Goal: Information Seeking & Learning: Learn about a topic

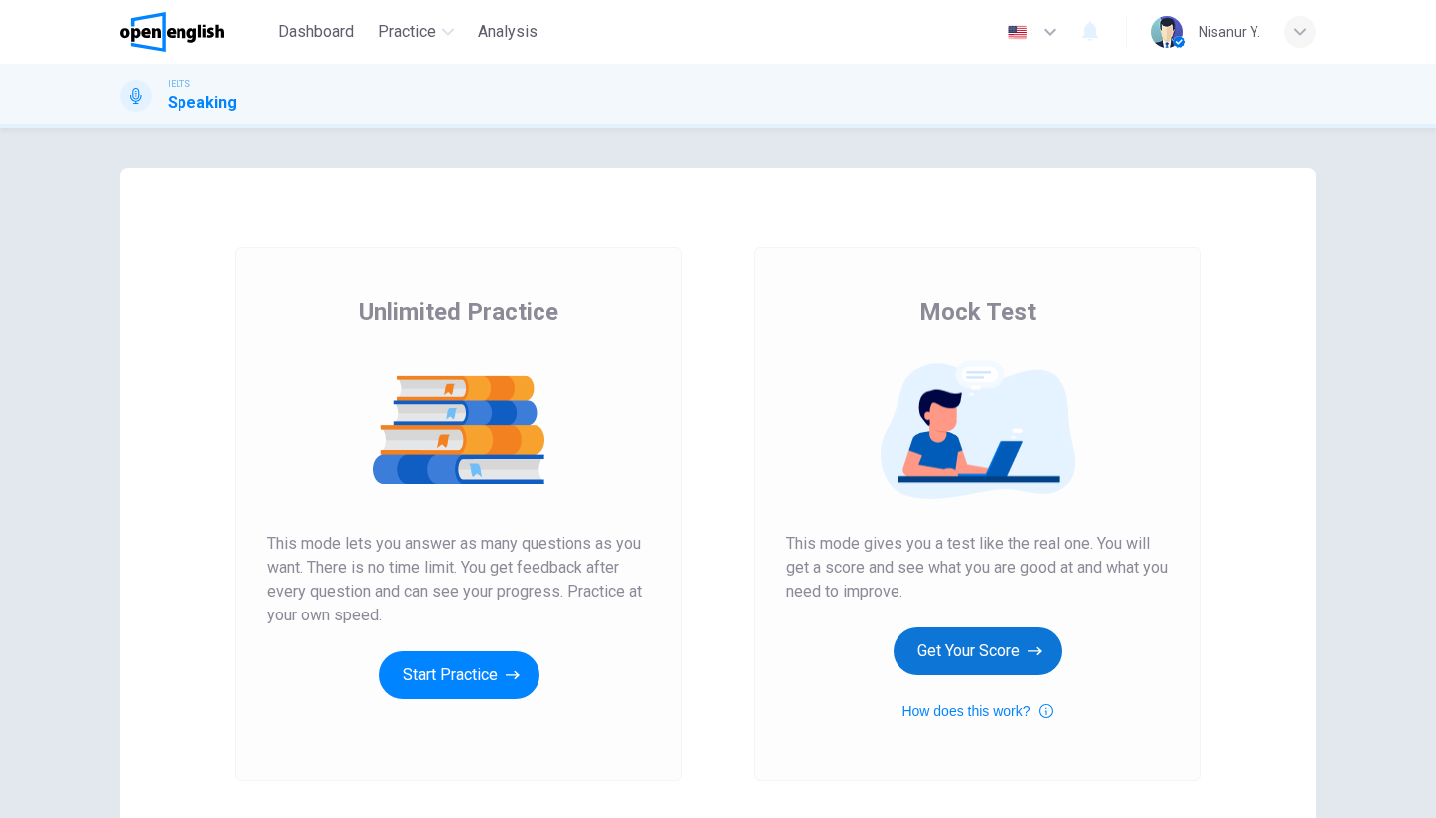
click at [1004, 661] on button "Get Your Score" at bounding box center [977, 651] width 168 height 48
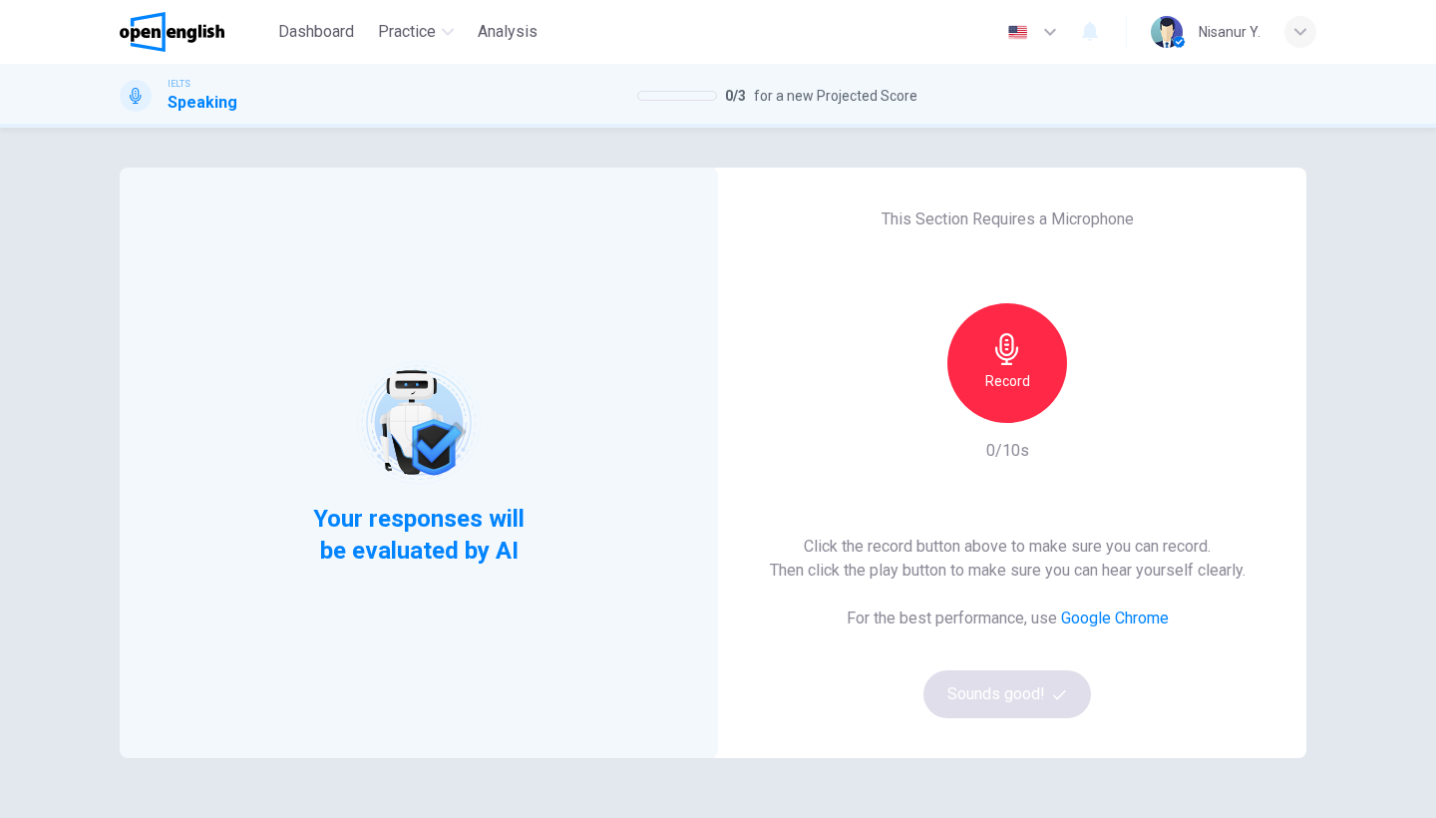
click at [994, 418] on div "Record" at bounding box center [1007, 363] width 120 height 120
click at [994, 397] on div "Stop" at bounding box center [1007, 363] width 120 height 120
click at [972, 690] on button "Sounds good!" at bounding box center [1006, 694] width 167 height 48
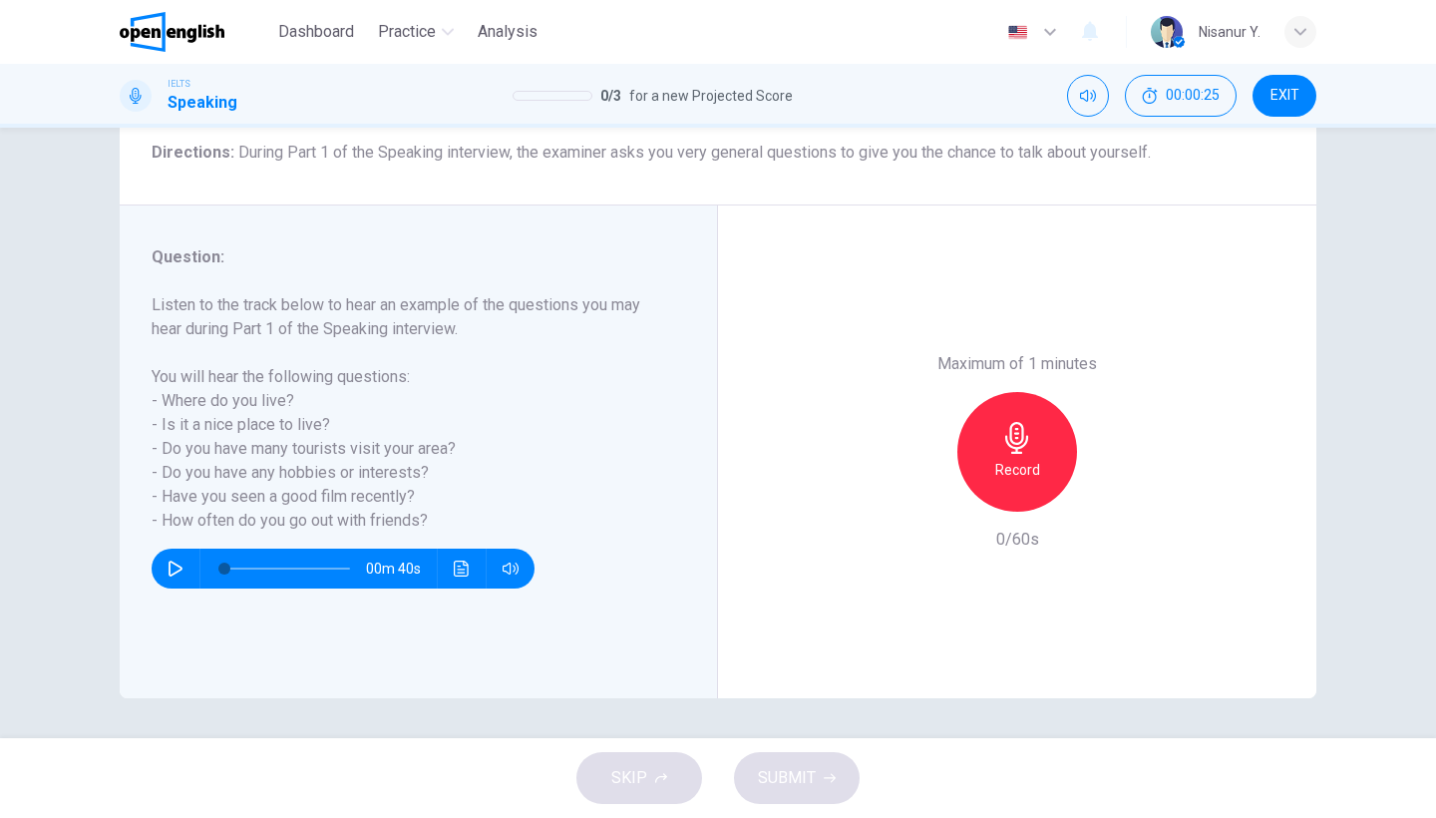
click at [1003, 458] on h6 "Record" at bounding box center [1017, 470] width 45 height 24
click at [1003, 458] on h6 "Stop" at bounding box center [1017, 470] width 30 height 24
click at [910, 480] on div "button" at bounding box center [925, 496] width 32 height 32
click at [1037, 392] on div "Record" at bounding box center [1017, 452] width 120 height 120
click at [1037, 392] on div "Stop" at bounding box center [1017, 452] width 120 height 120
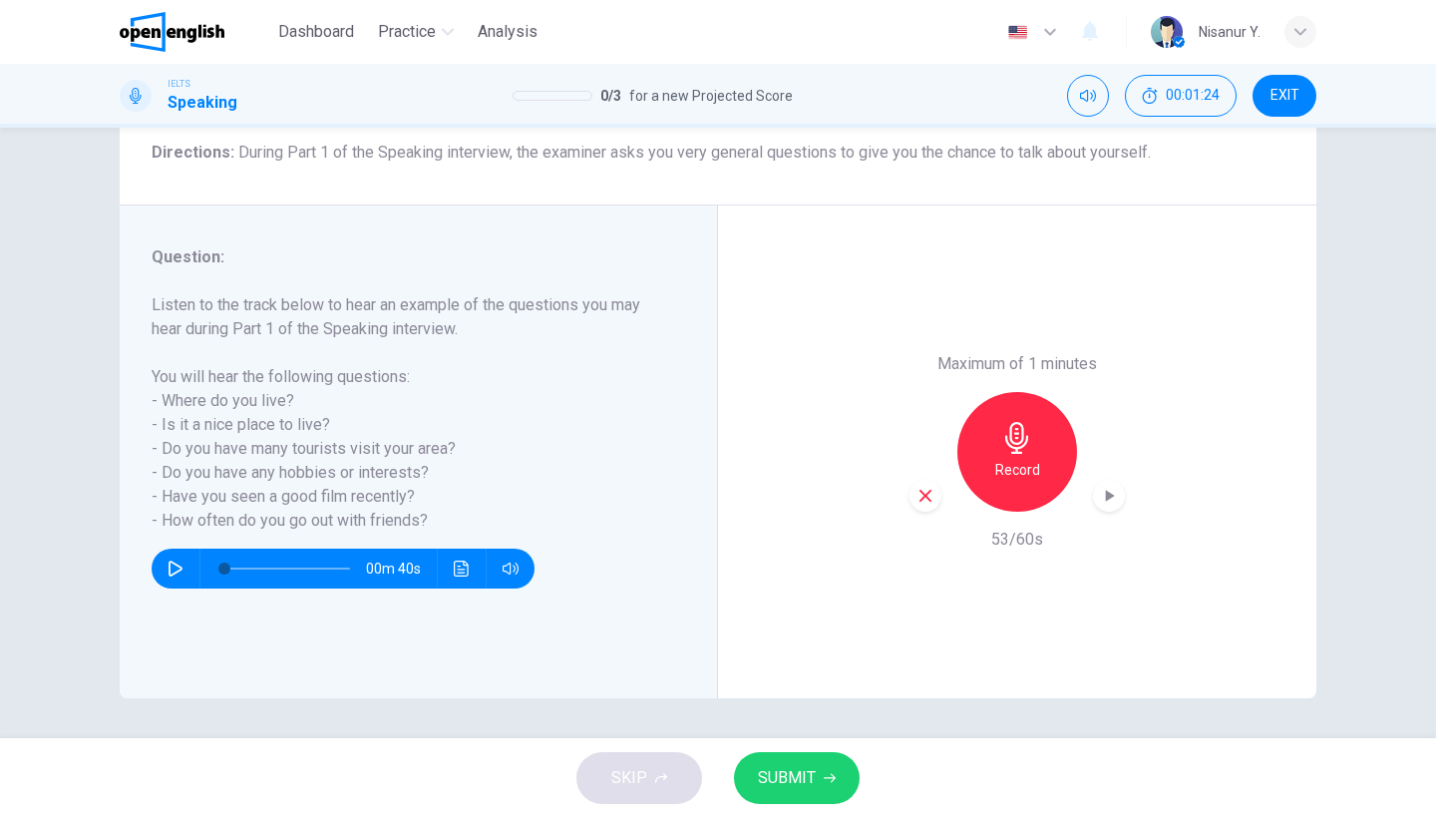
click at [801, 794] on button "SUBMIT" at bounding box center [797, 778] width 126 height 52
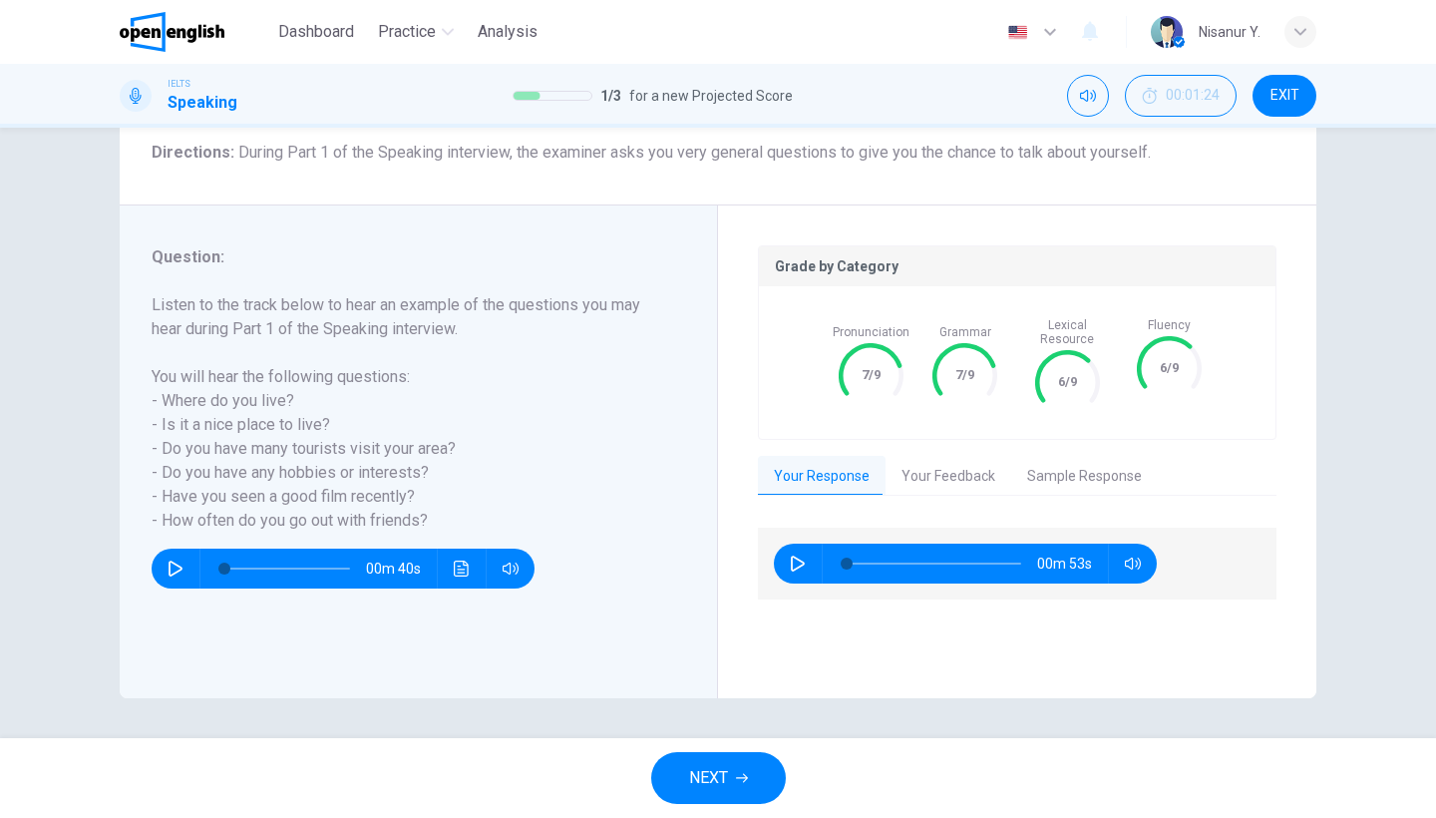
click at [740, 762] on button "NEXT" at bounding box center [718, 778] width 135 height 52
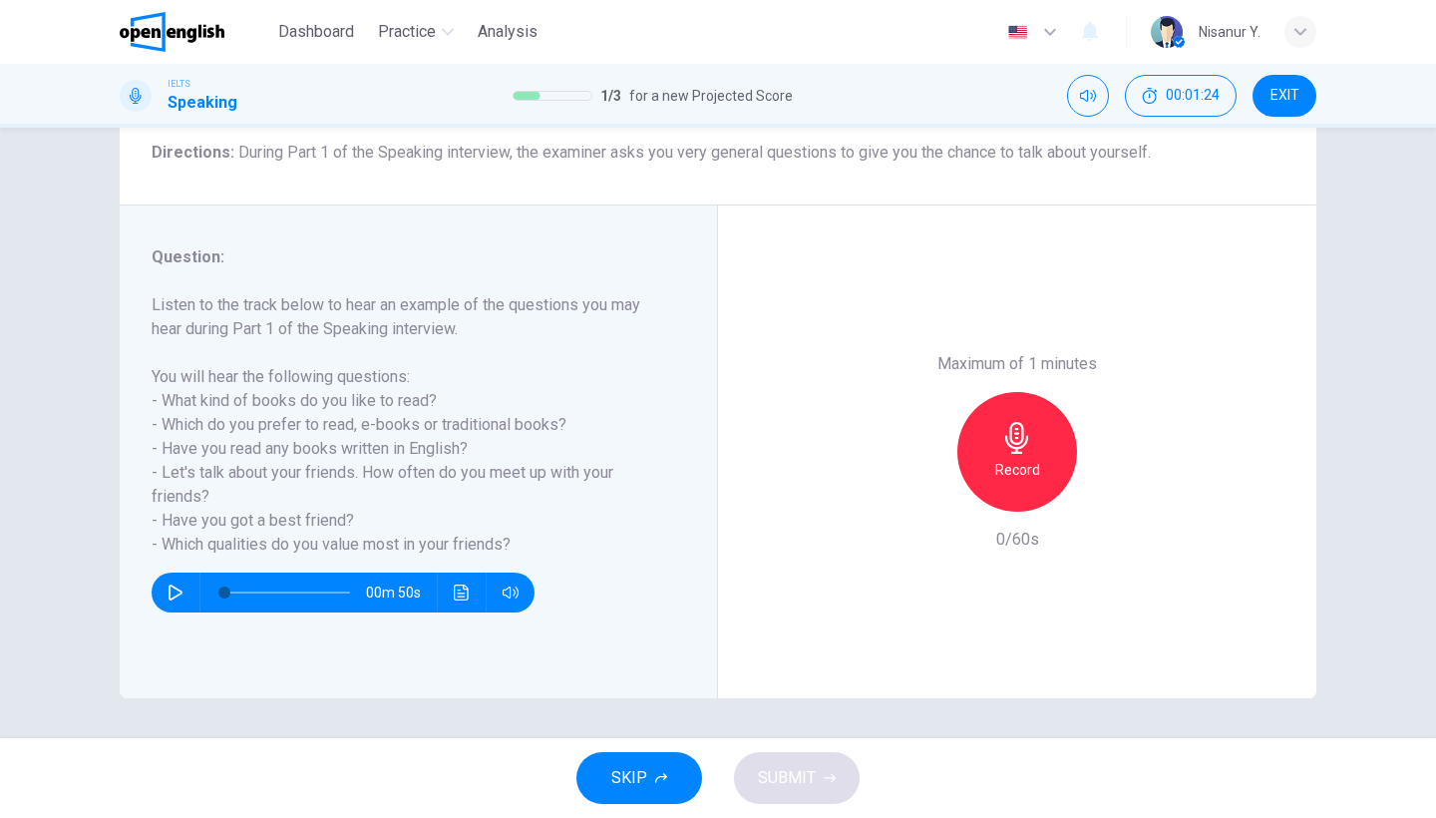
scroll to position [163, 0]
click at [1037, 392] on div "Record" at bounding box center [1017, 452] width 120 height 120
click at [1037, 392] on div "Stop" at bounding box center [1017, 452] width 120 height 120
click at [929, 487] on icon "button" at bounding box center [925, 496] width 18 height 18
click at [1012, 458] on h6 "Record" at bounding box center [1017, 470] width 45 height 24
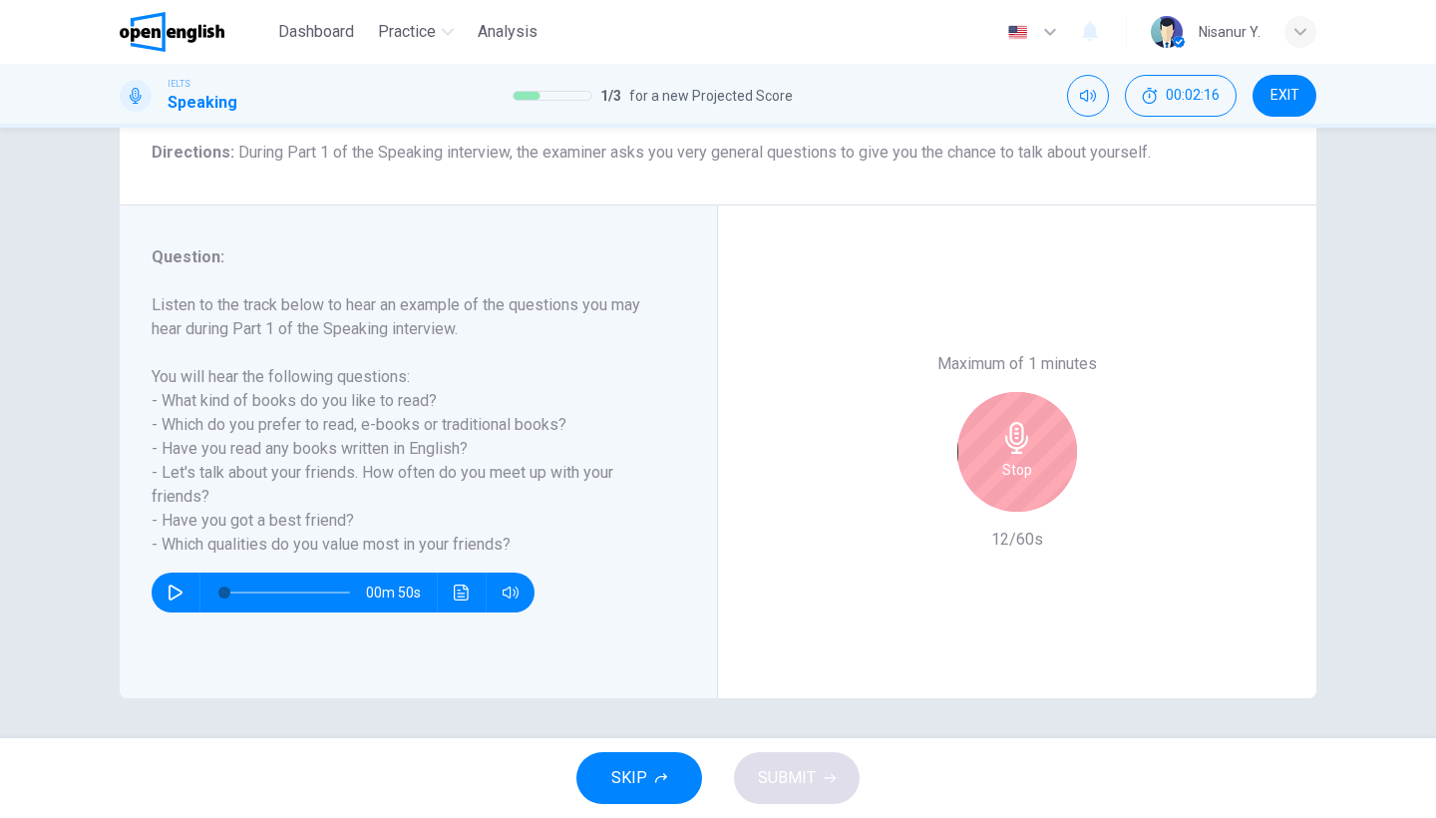
click at [1012, 458] on h6 "Stop" at bounding box center [1017, 470] width 30 height 24
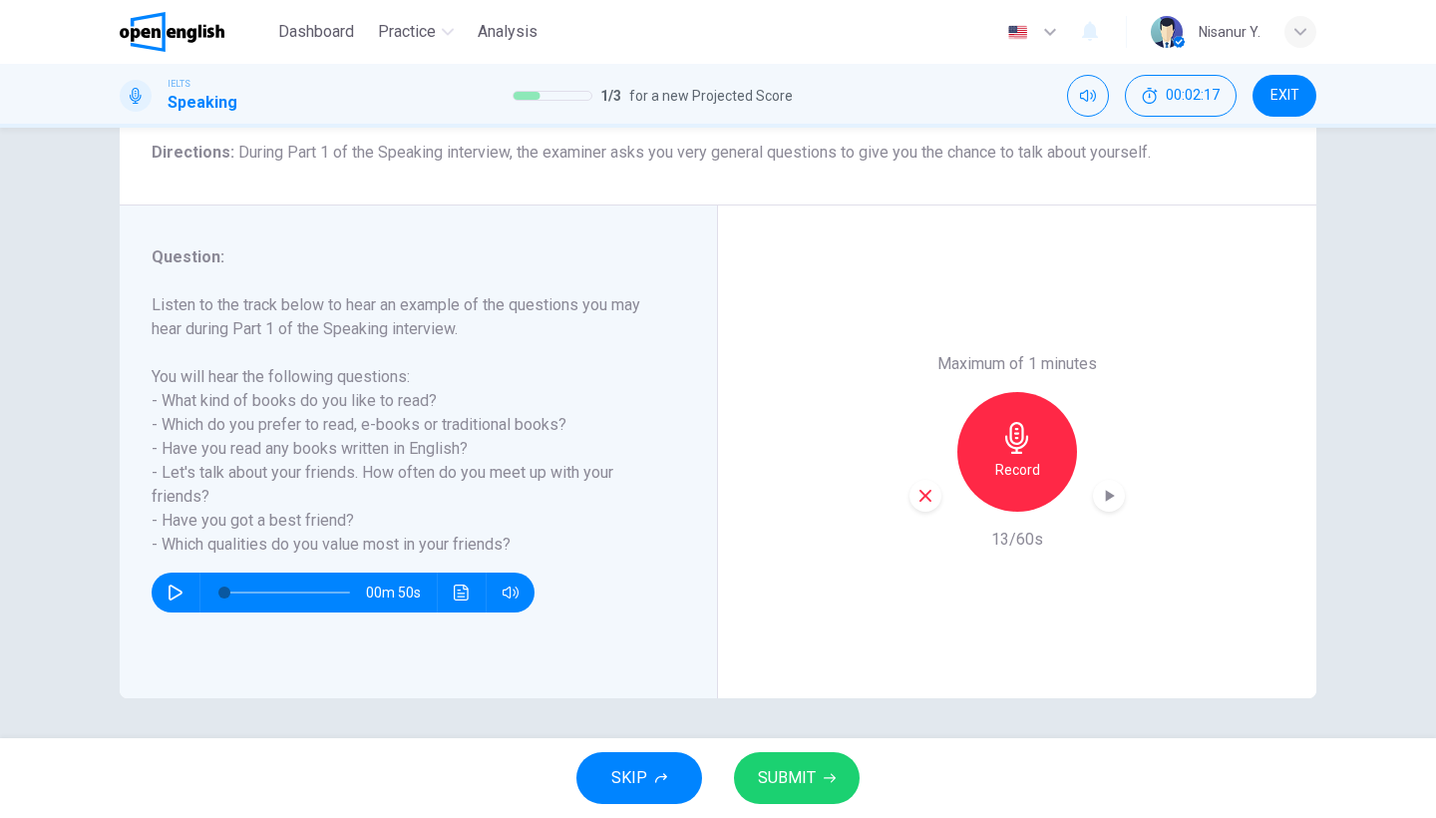
click at [931, 487] on icon "button" at bounding box center [925, 496] width 18 height 18
click at [1011, 458] on h6 "Record" at bounding box center [1017, 470] width 45 height 24
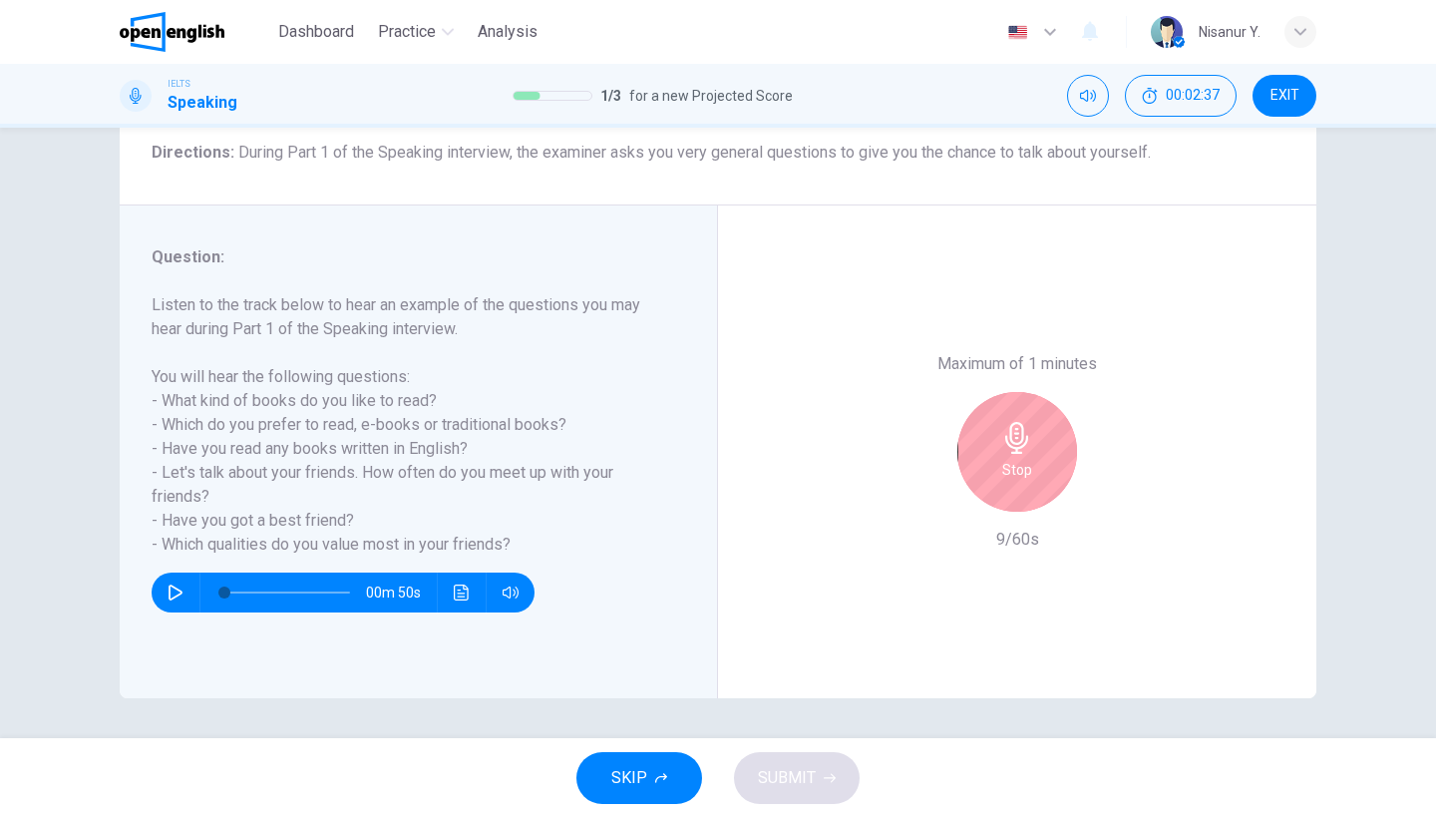
click at [1011, 458] on h6 "Stop" at bounding box center [1017, 470] width 30 height 24
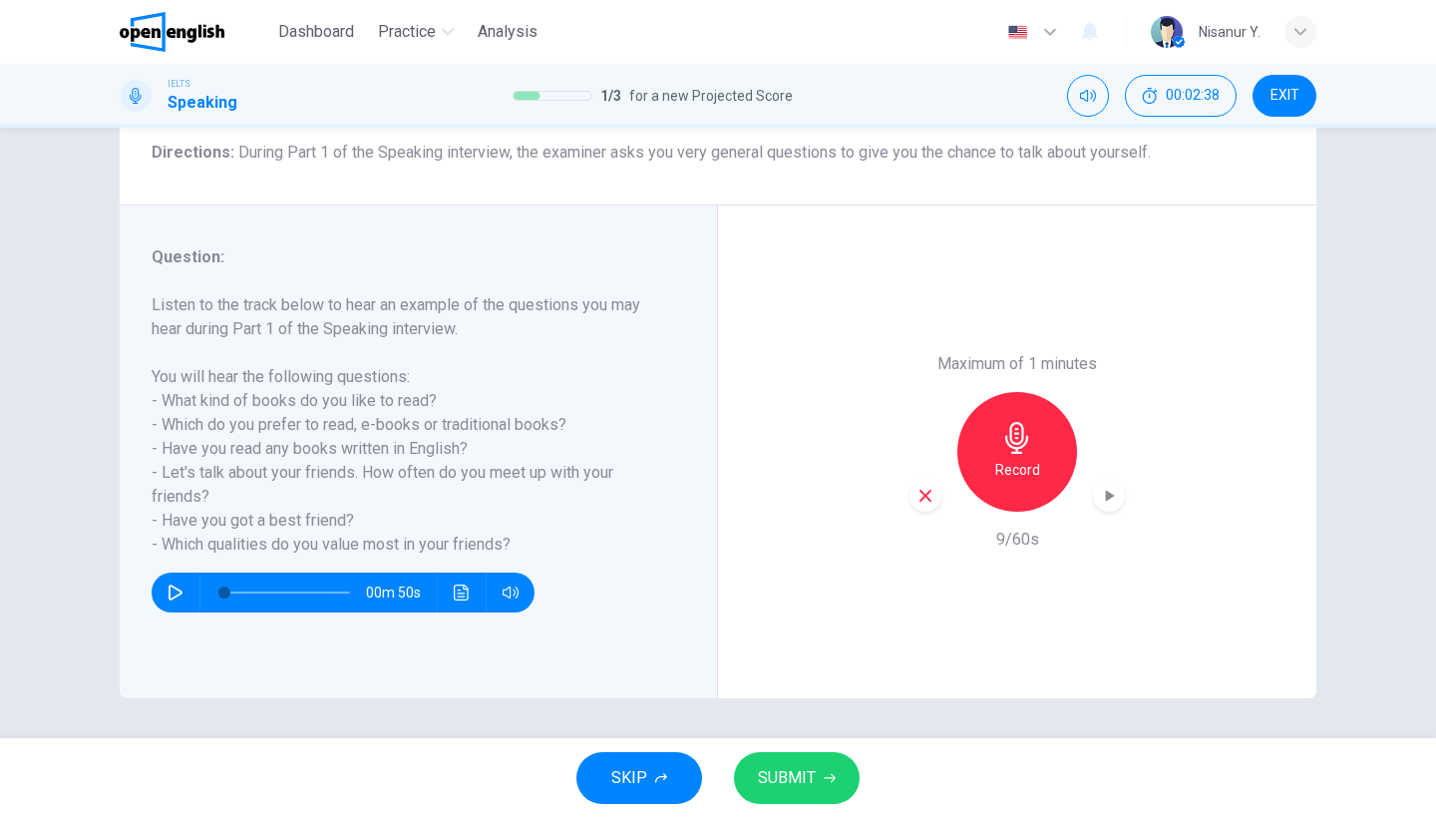
click at [919, 487] on icon "button" at bounding box center [925, 496] width 18 height 18
click at [1019, 422] on icon "button" at bounding box center [1016, 438] width 23 height 32
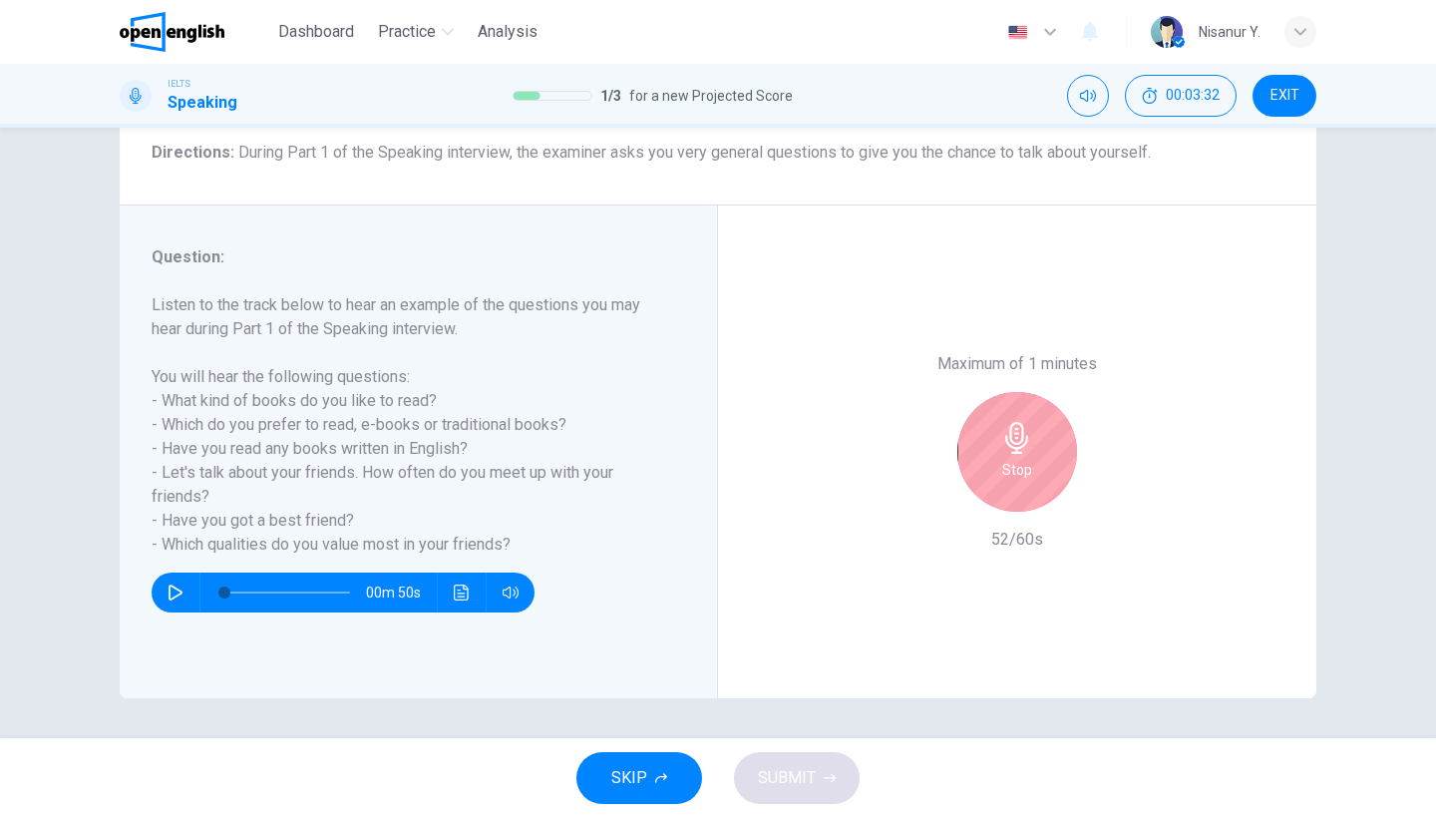
click at [1019, 422] on icon "button" at bounding box center [1016, 438] width 23 height 32
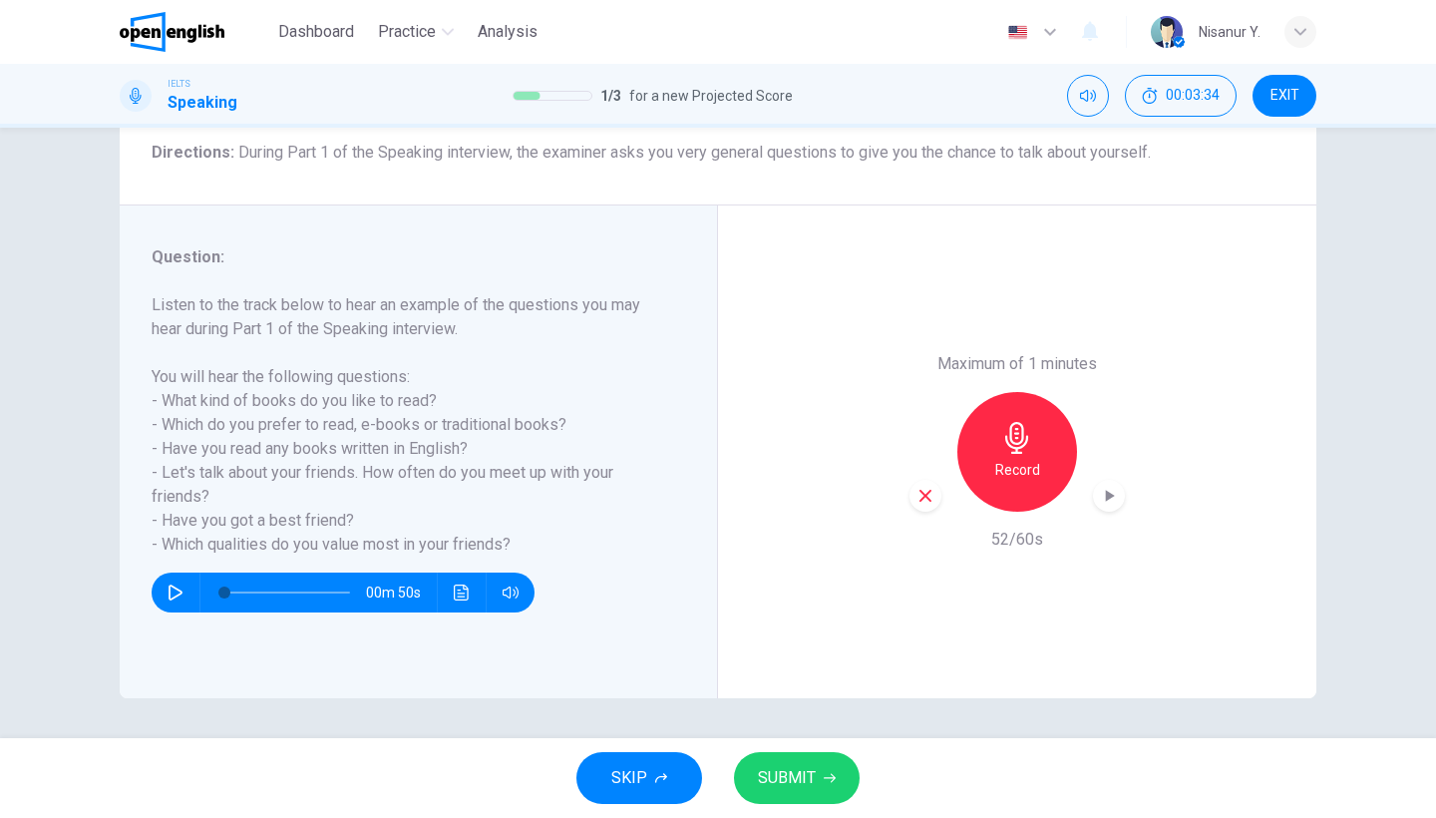
click at [769, 784] on span "SUBMIT" at bounding box center [787, 778] width 58 height 28
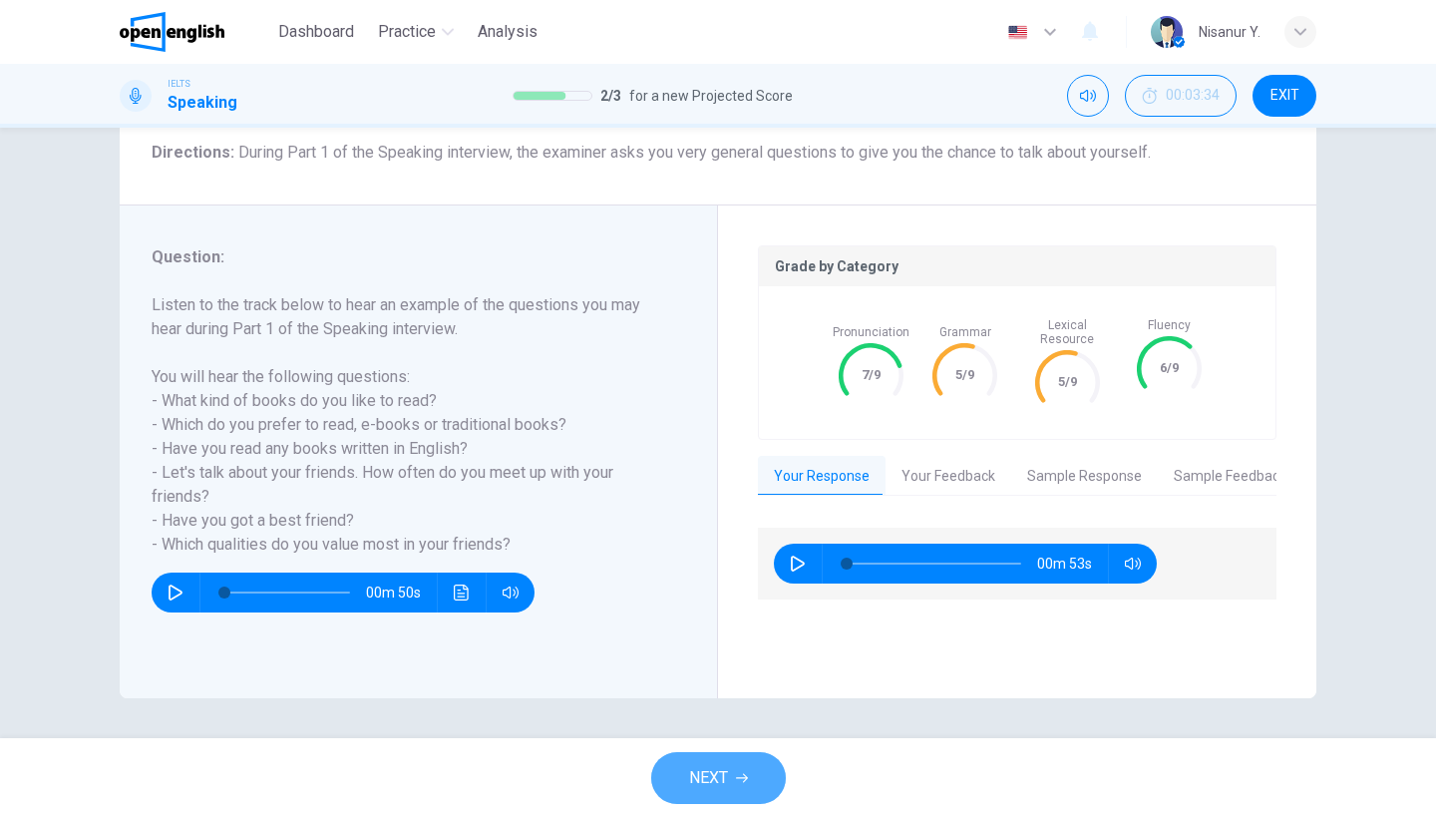
click at [698, 767] on span "NEXT" at bounding box center [708, 778] width 39 height 28
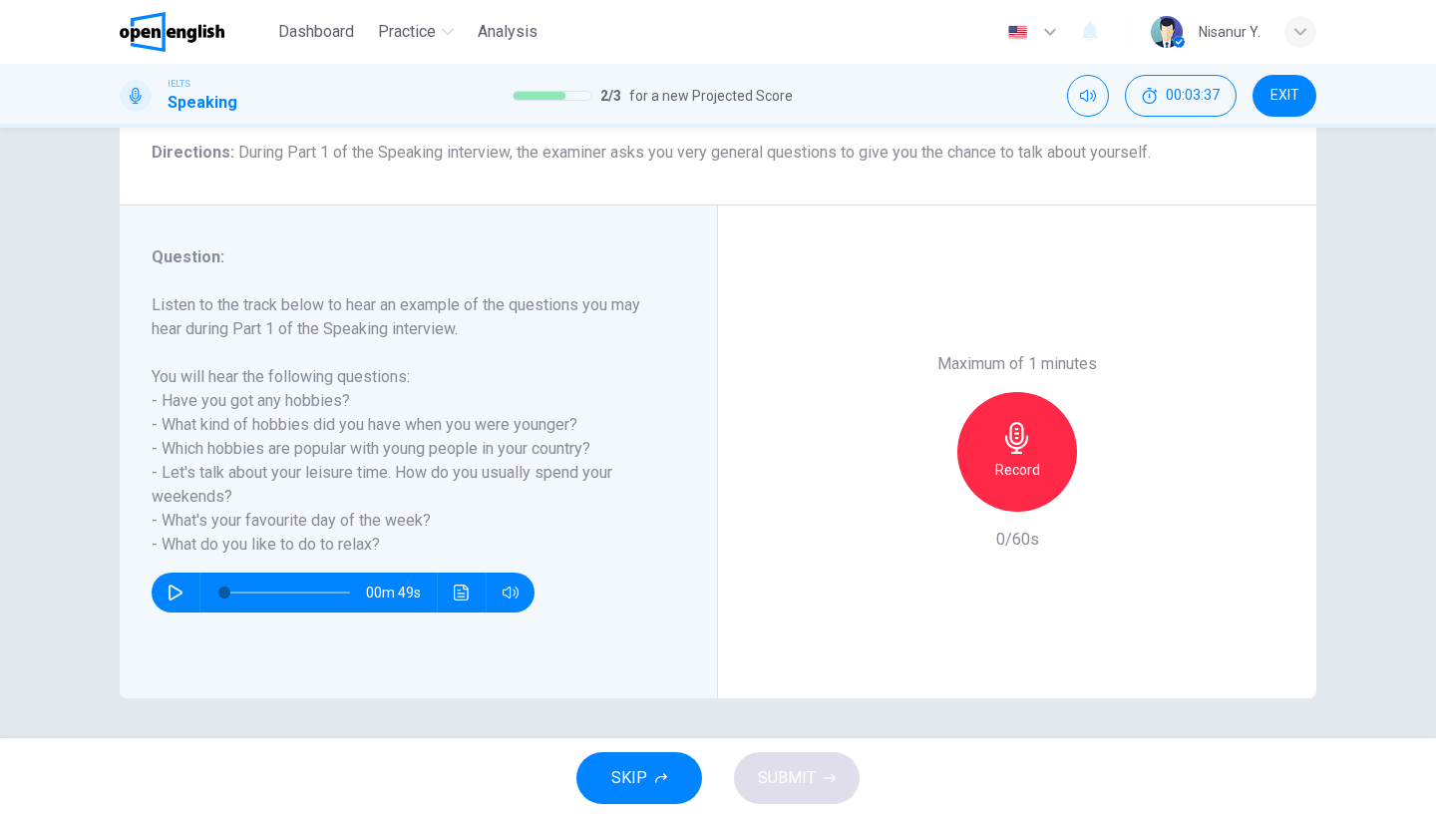
click at [1030, 458] on h6 "Record" at bounding box center [1017, 470] width 45 height 24
click at [1023, 422] on icon "button" at bounding box center [1017, 438] width 32 height 32
click at [791, 778] on span "SUBMIT" at bounding box center [787, 778] width 58 height 28
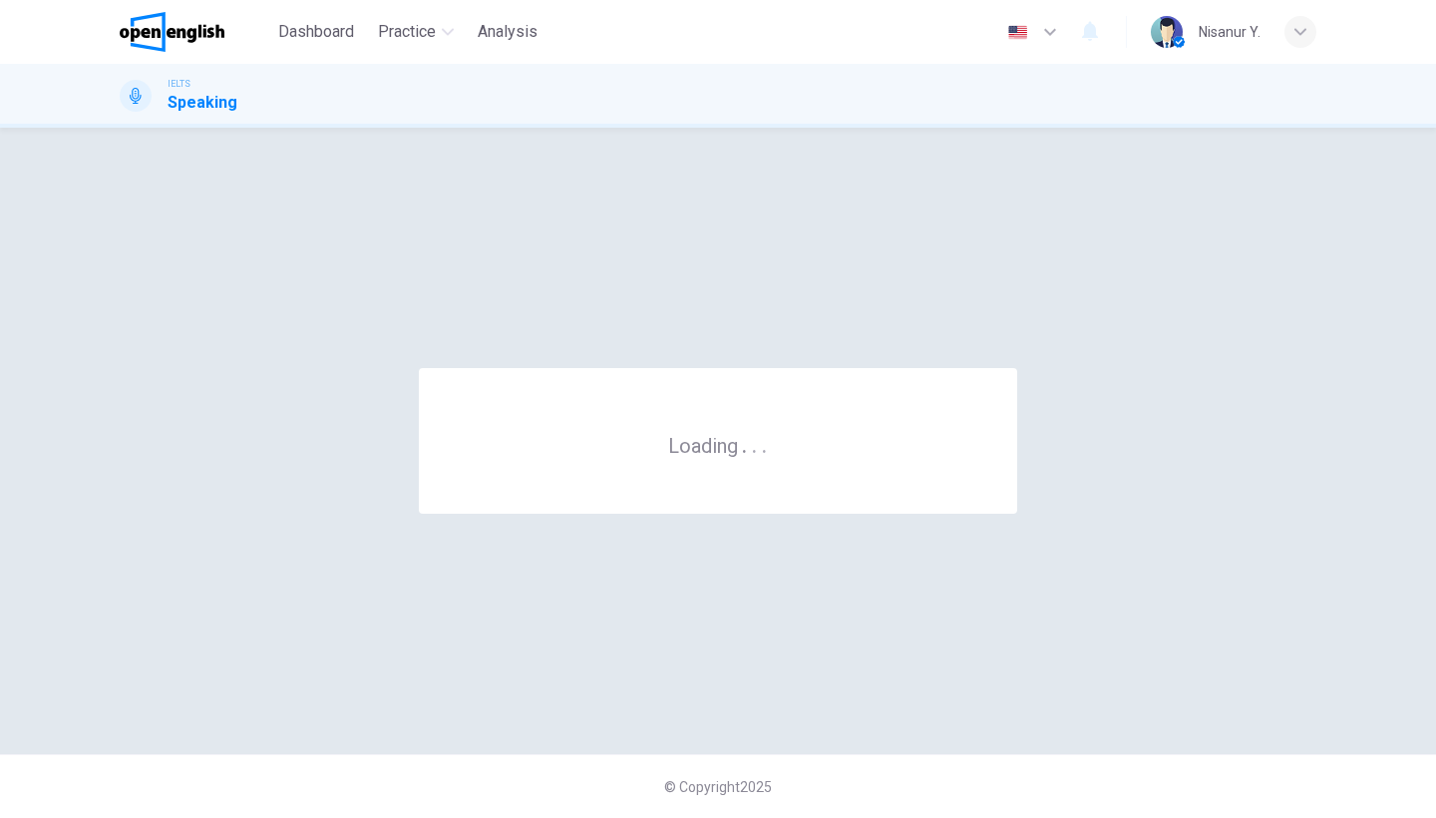
scroll to position [0, 0]
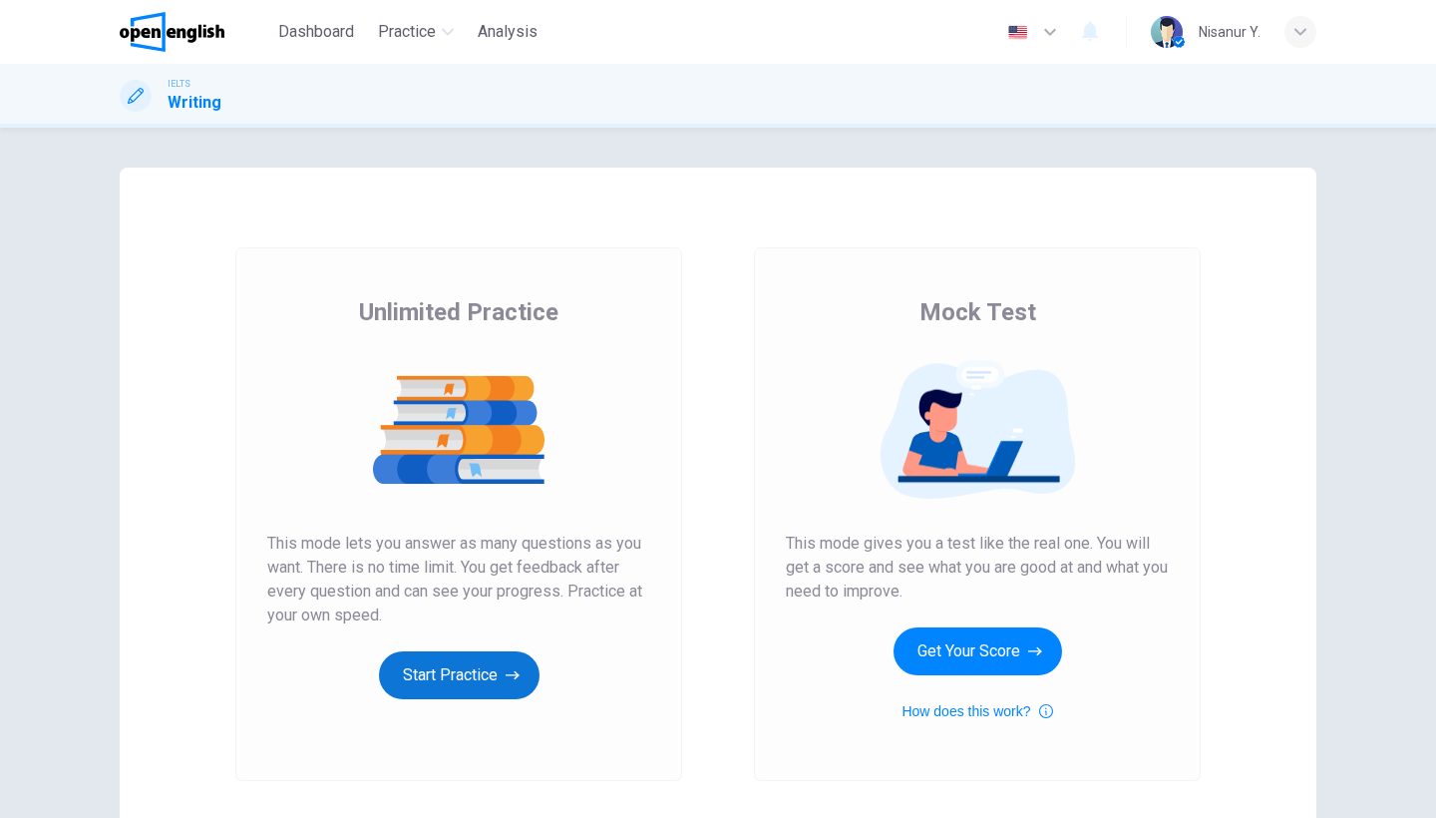
click at [522, 684] on button "Start Practice" at bounding box center [459, 675] width 161 height 48
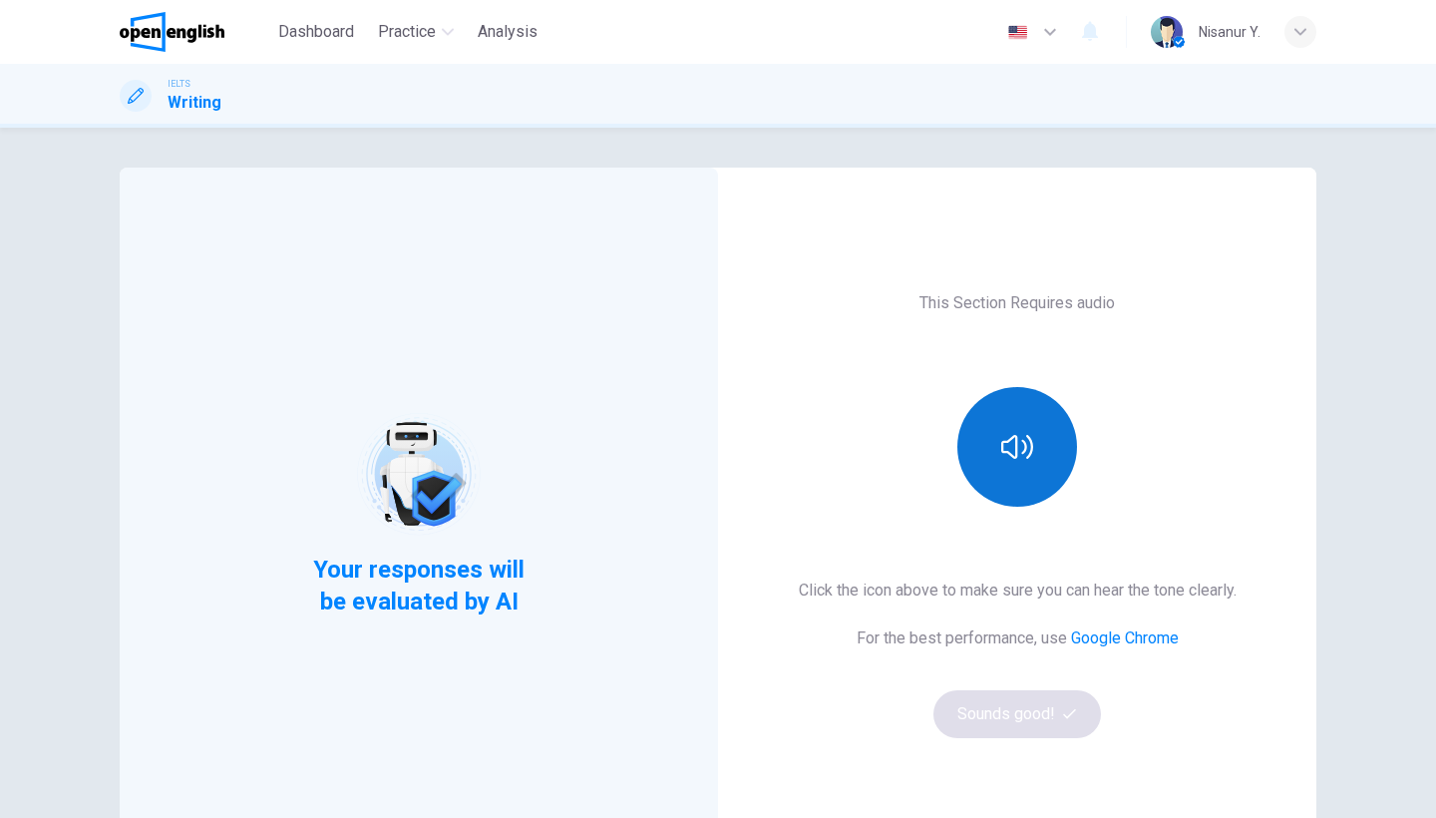
click at [1016, 427] on button "button" at bounding box center [1017, 447] width 120 height 120
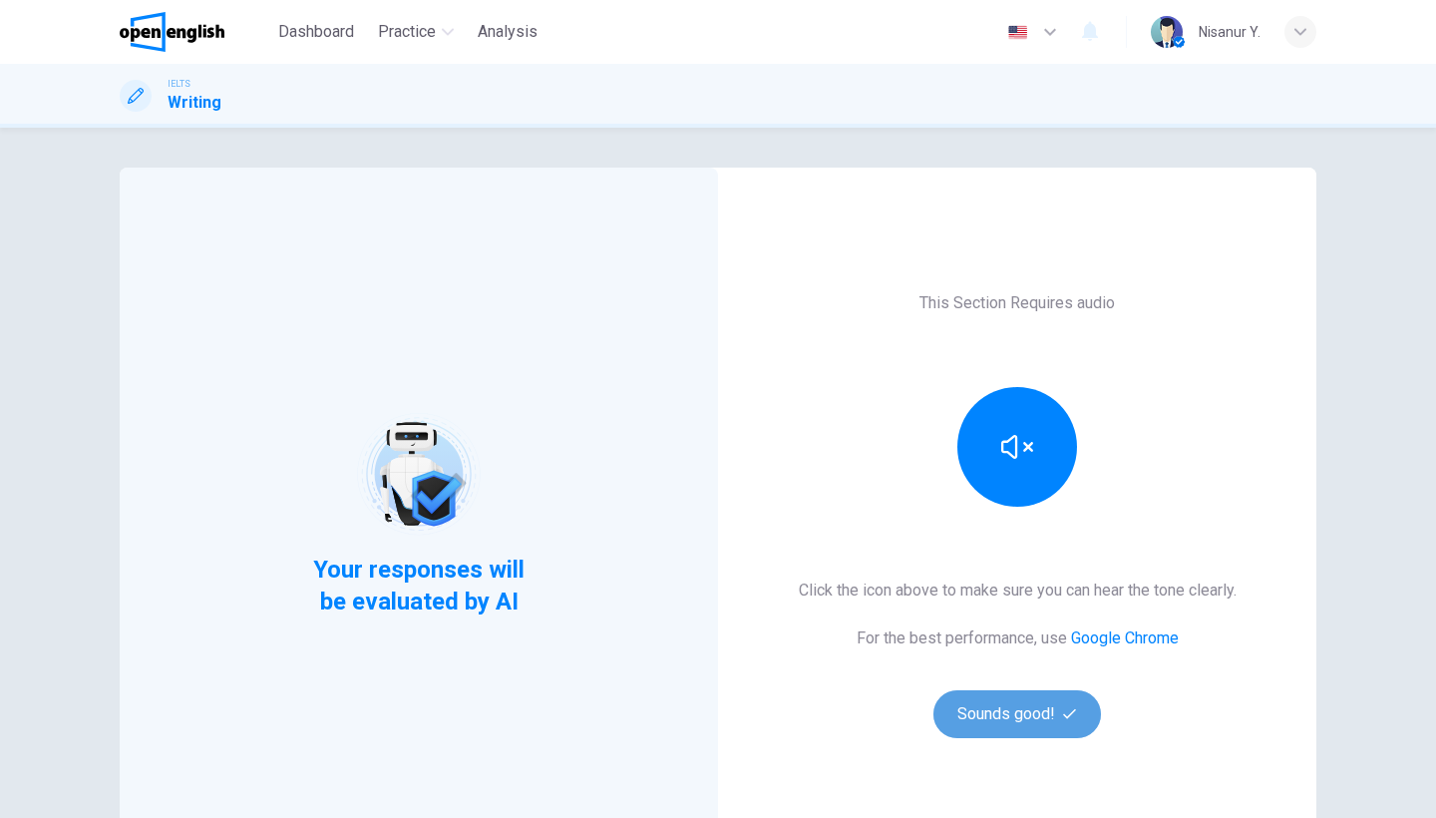
click at [1014, 706] on button "Sounds good!" at bounding box center [1016, 714] width 167 height 48
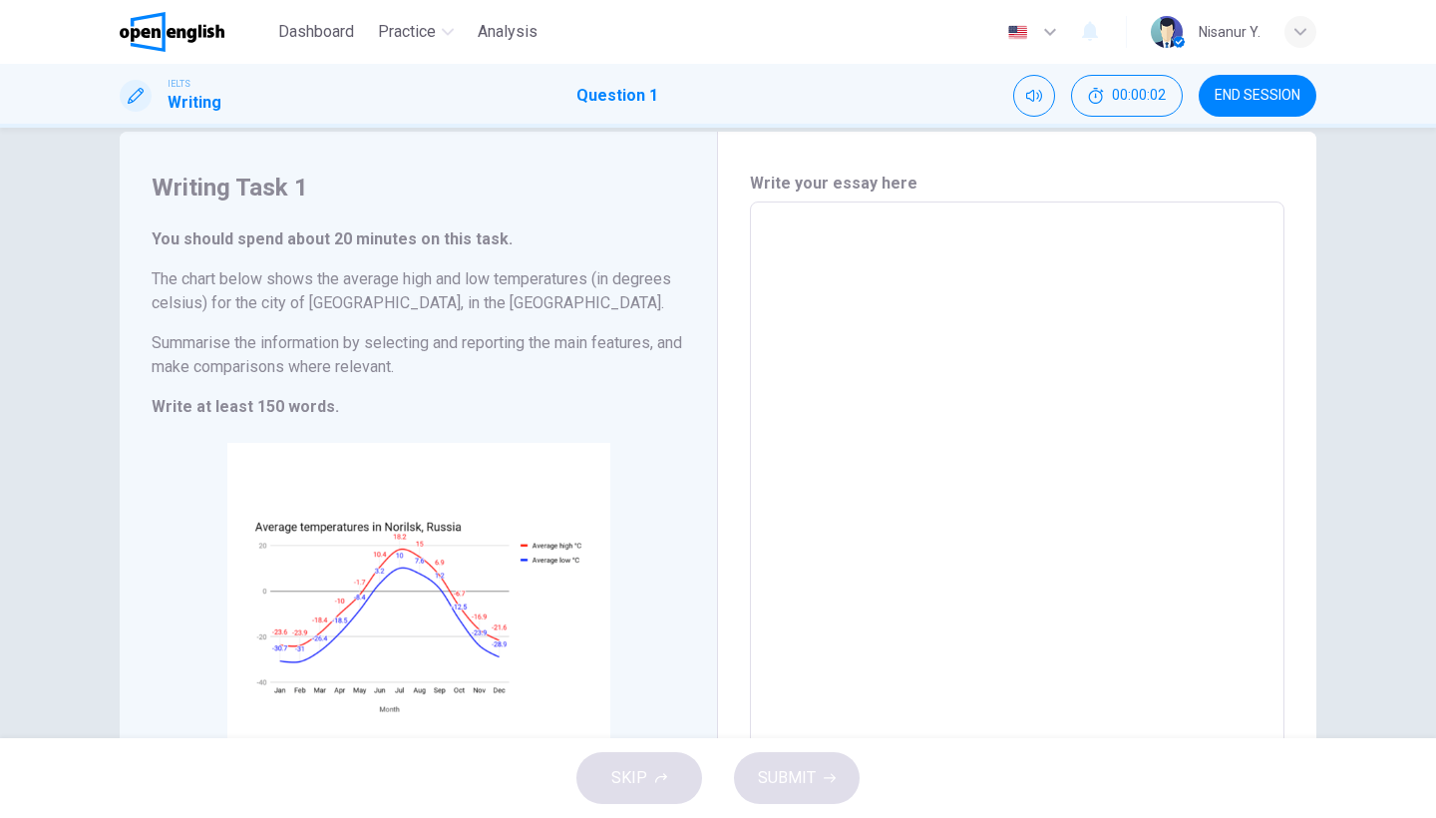
scroll to position [46, 0]
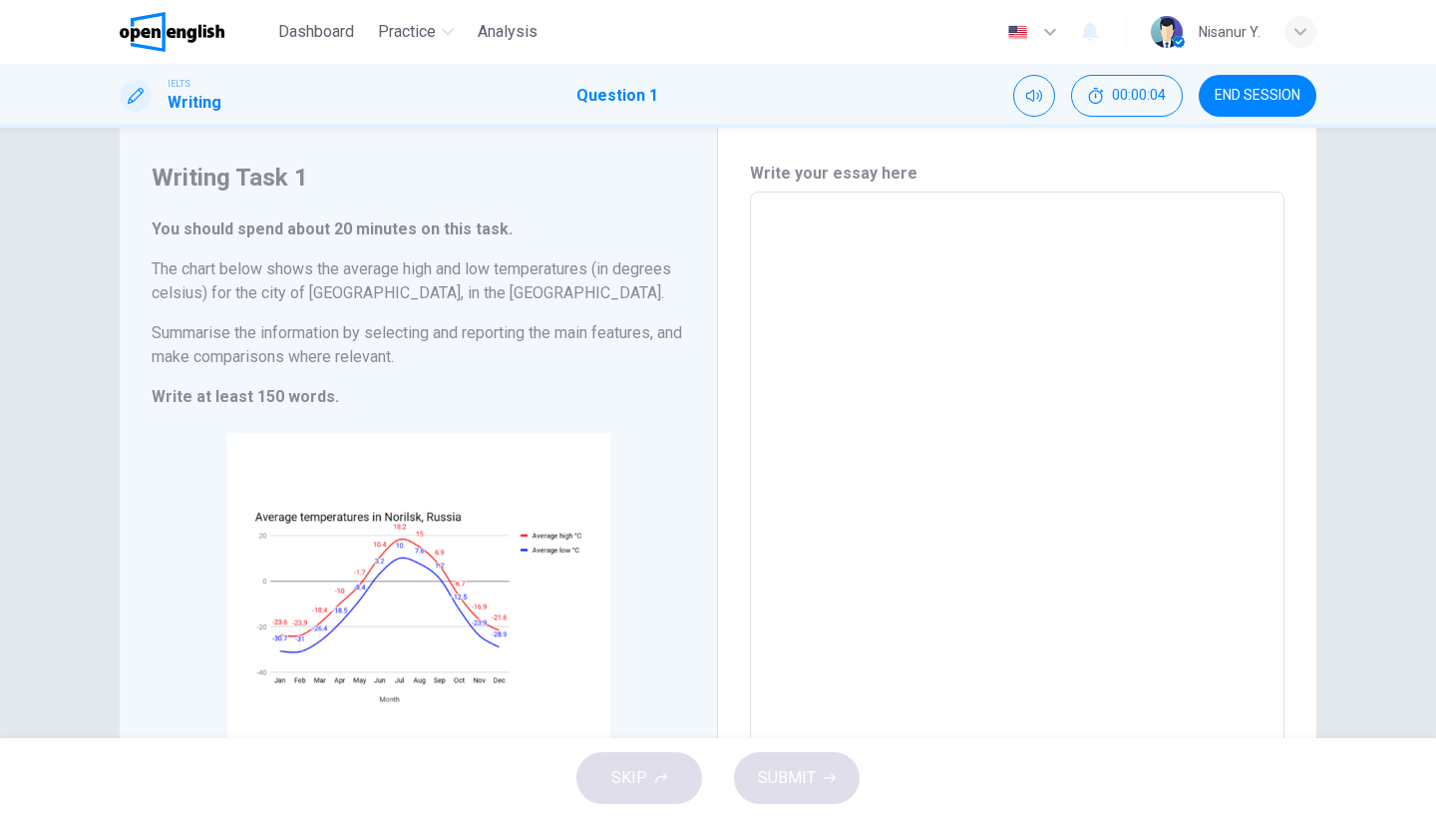
click at [1229, 94] on span "END SESSION" at bounding box center [1257, 96] width 86 height 16
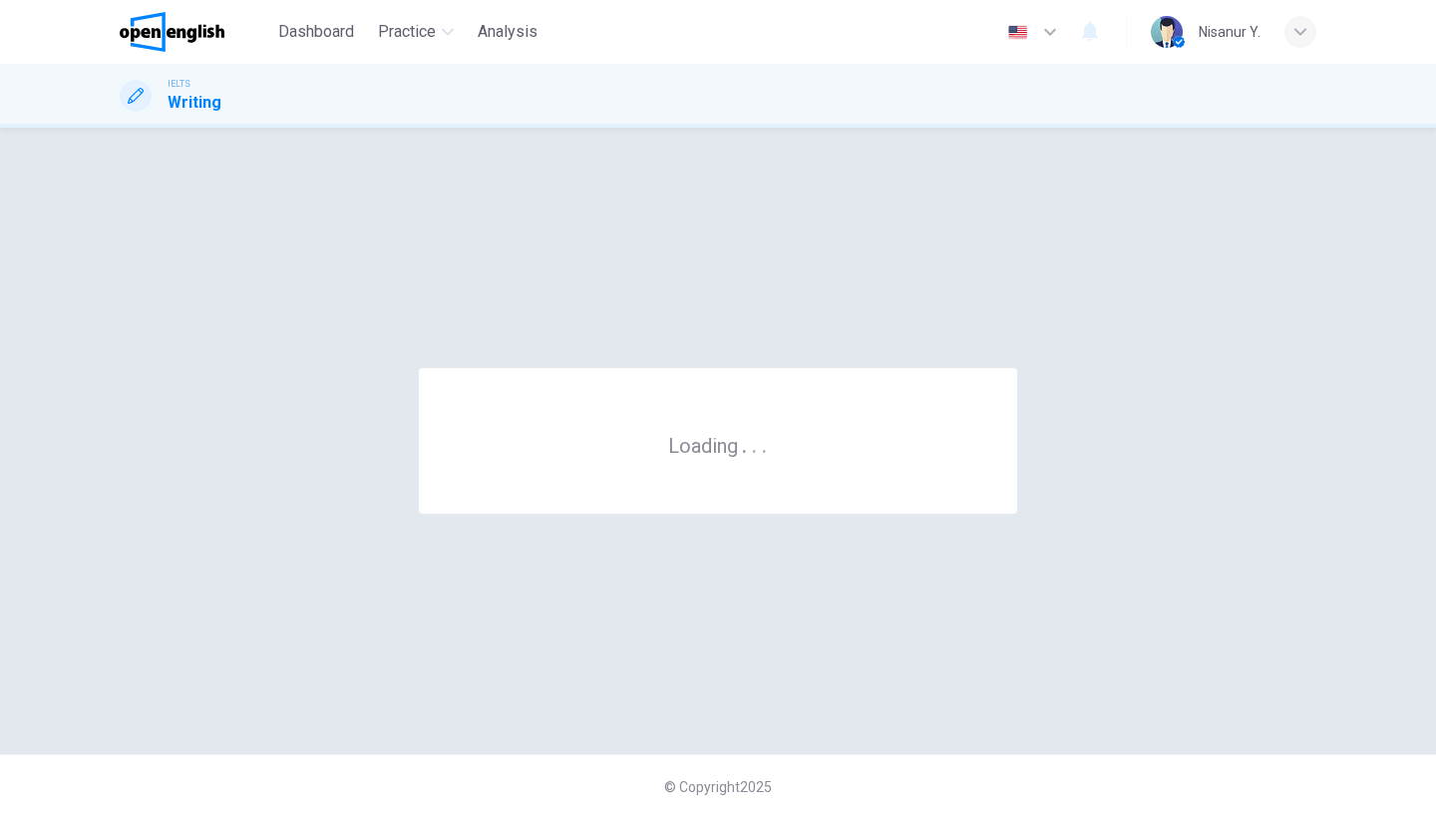
scroll to position [0, 0]
